Goal: Information Seeking & Learning: Understand process/instructions

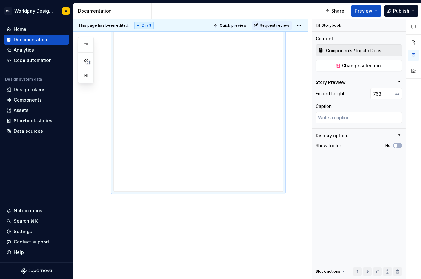
scroll to position [231, 0]
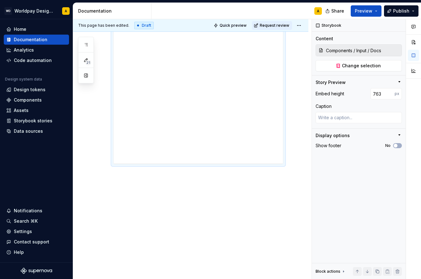
click at [196, 164] on div at bounding box center [198, 43] width 170 height 241
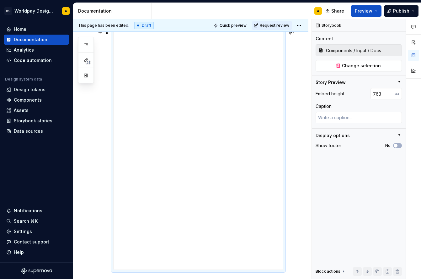
scroll to position [88, 0]
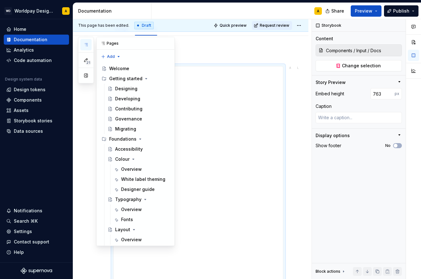
click at [86, 45] on icon "button" at bounding box center [86, 44] width 5 height 5
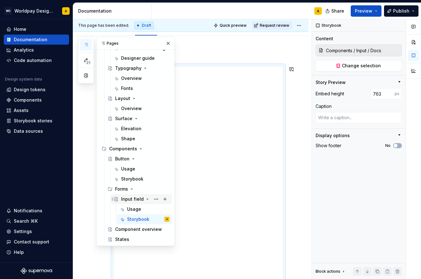
scroll to position [131, 0]
click at [135, 178] on div "Storybook" at bounding box center [132, 179] width 22 height 6
type textarea "*"
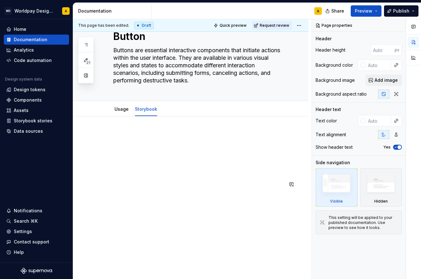
scroll to position [23, 0]
click at [121, 111] on div "Usage" at bounding box center [122, 109] width 14 height 6
click at [140, 109] on link "Storybook" at bounding box center [146, 108] width 22 height 5
click at [120, 111] on link "Usage" at bounding box center [122, 108] width 14 height 5
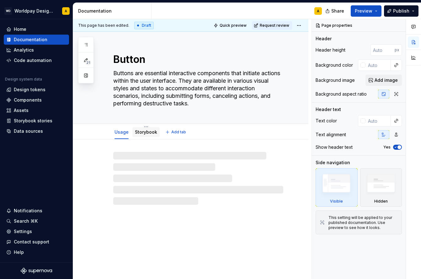
click at [141, 133] on link "Storybook" at bounding box center [146, 131] width 22 height 5
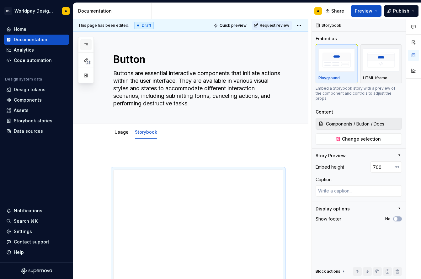
click at [86, 44] on icon "button" at bounding box center [86, 44] width 5 height 5
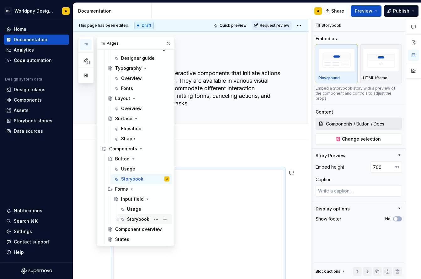
scroll to position [131, 0]
click at [135, 218] on div "Storybook" at bounding box center [138, 219] width 22 height 6
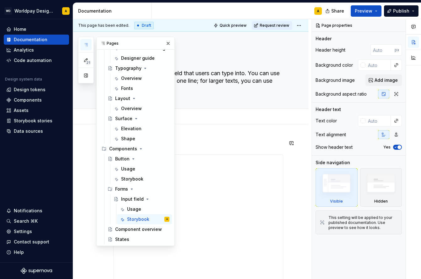
click at [164, 42] on button "button" at bounding box center [168, 43] width 9 height 9
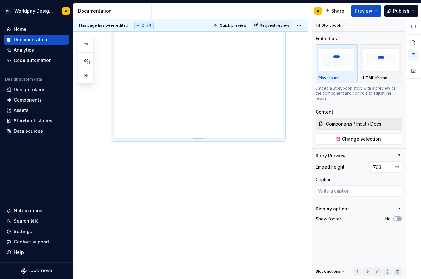
scroll to position [256, 0]
type textarea "*"
